Goal: Task Accomplishment & Management: Manage account settings

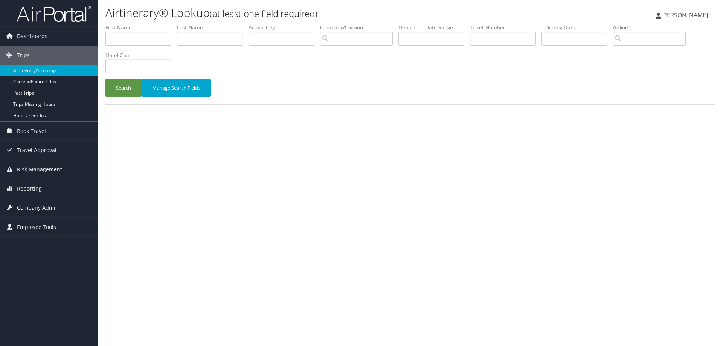
click at [32, 204] on span "Company Admin" at bounding box center [38, 208] width 42 height 19
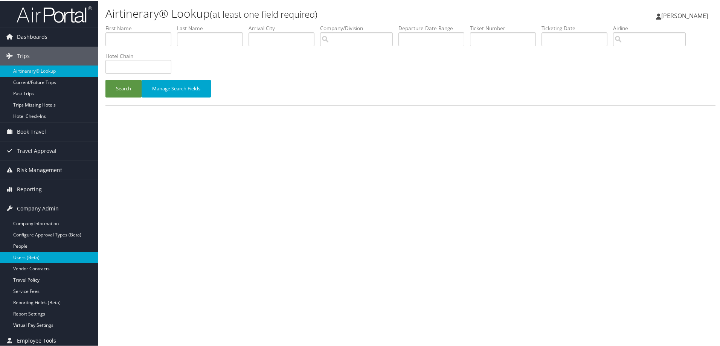
click at [21, 254] on link "Users (Beta)" at bounding box center [49, 256] width 98 height 11
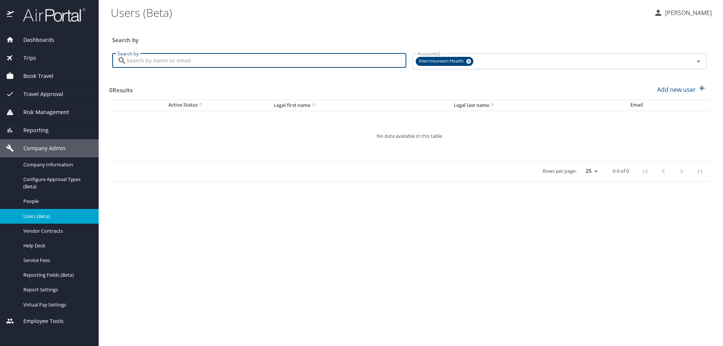
click at [162, 62] on input "Search by" at bounding box center [267, 61] width 280 height 14
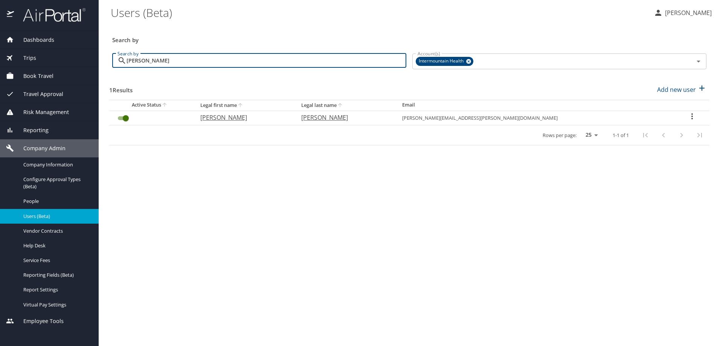
type input "[PERSON_NAME]"
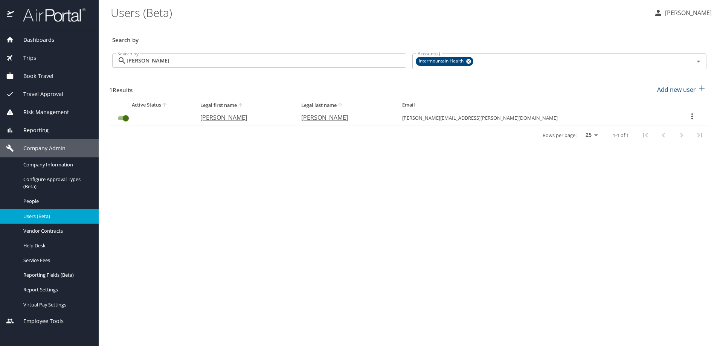
click at [689, 117] on icon "User Search Table" at bounding box center [692, 116] width 9 height 9
click at [689, 117] on li "View profile" at bounding box center [663, 118] width 109 height 14
select select "US"
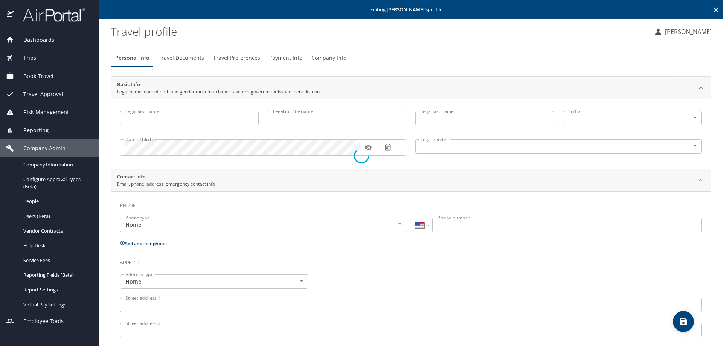
type input "[PERSON_NAME]"
type input "[DEMOGRAPHIC_DATA]"
select select "US"
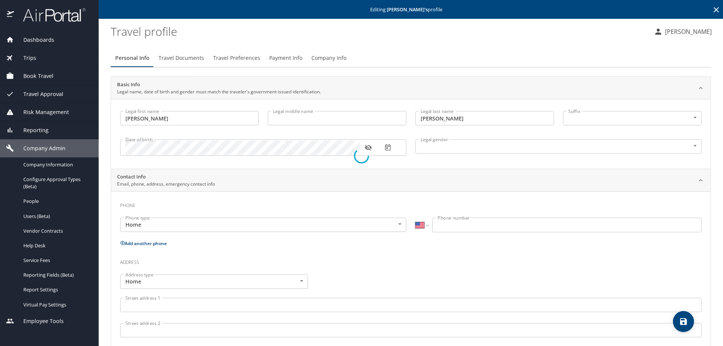
select select "MY"
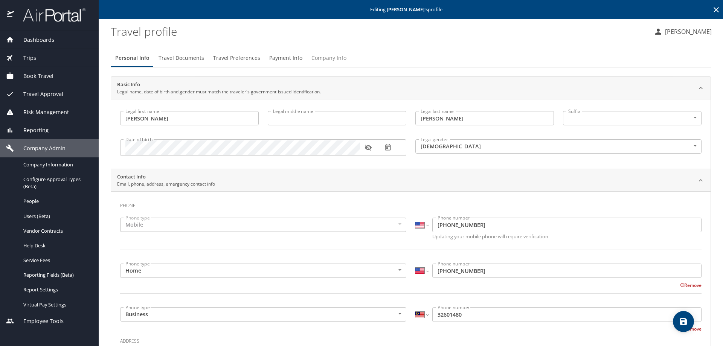
click at [320, 57] on span "Company Info" at bounding box center [329, 58] width 35 height 9
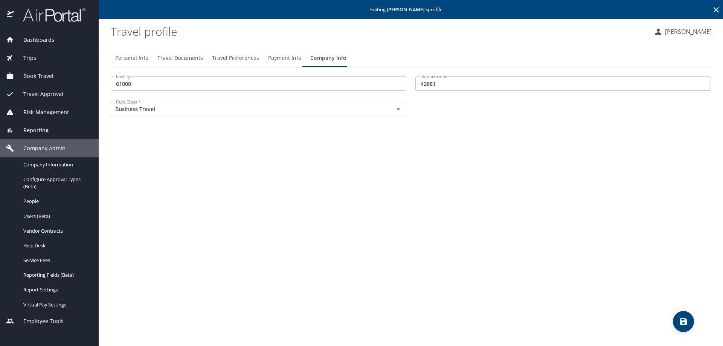
click at [292, 55] on span "Payment Info" at bounding box center [284, 58] width 33 height 9
click at [217, 117] on div "Visa ending in ...8603" at bounding box center [404, 114] width 574 height 9
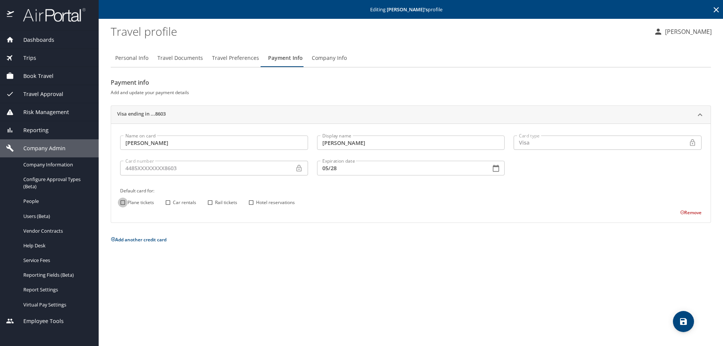
click at [123, 200] on input "Plane tickets" at bounding box center [123, 203] width 10 height 10
checkbox input "true"
click at [170, 202] on input "Car rentals" at bounding box center [168, 203] width 10 height 10
checkbox input "true"
click at [249, 198] on input "Hotel reservations" at bounding box center [251, 203] width 10 height 10
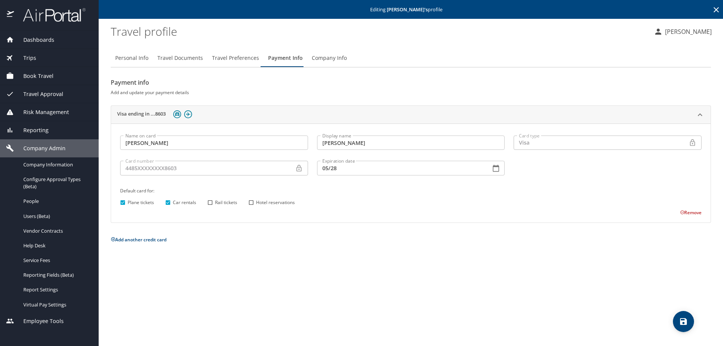
checkbox input "true"
click at [678, 323] on span "save" at bounding box center [683, 321] width 21 height 9
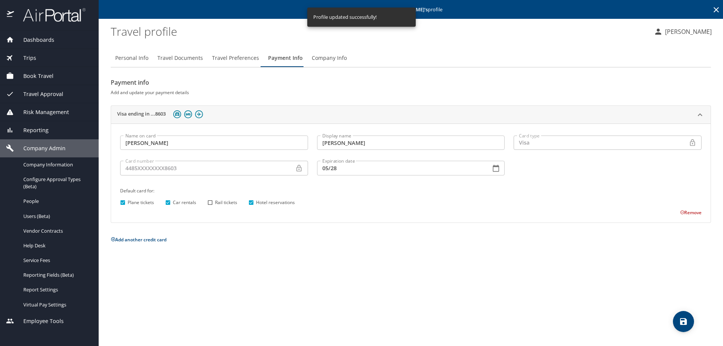
click at [716, 9] on icon at bounding box center [716, 9] width 5 height 5
